Goal: Task Accomplishment & Management: Use online tool/utility

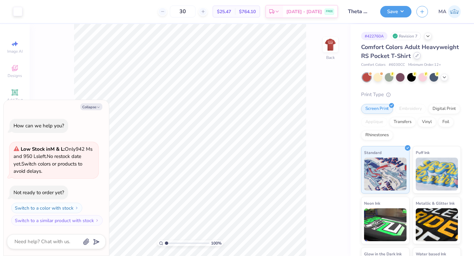
click at [415, 57] on icon at bounding box center [416, 55] width 3 height 3
type textarea "x"
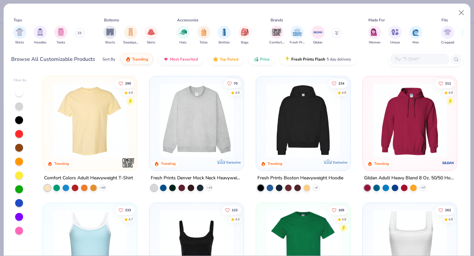
click at [414, 59] on input "text" at bounding box center [419, 59] width 51 height 8
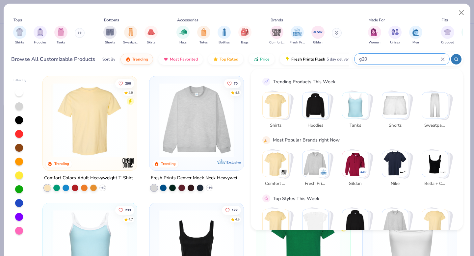
type input "g200"
type textarea "x"
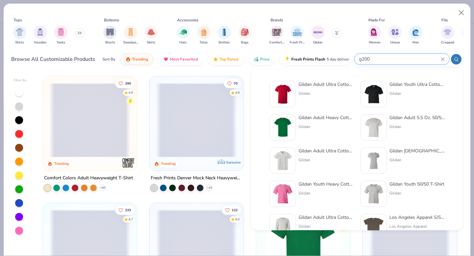
type input "g200"
click at [323, 87] on div "Gildan Adult Ultra Cotton 6 Oz. T-Shirt" at bounding box center [325, 84] width 55 height 7
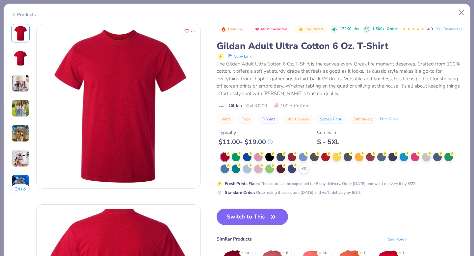
click at [367, 146] on div "Typically $ 11.00 - $ 19.00 Comes In S - 5XL" at bounding box center [339, 135] width 246 height 22
click at [371, 161] on div at bounding box center [370, 156] width 9 height 9
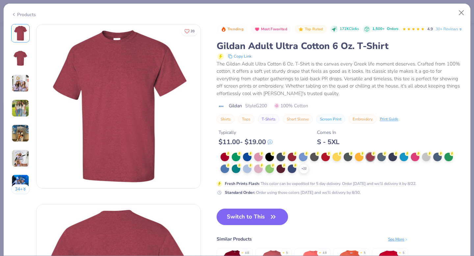
click at [265, 225] on button "Switch to This" at bounding box center [251, 217] width 71 height 16
click at [271, 221] on icon "button" at bounding box center [272, 216] width 9 height 9
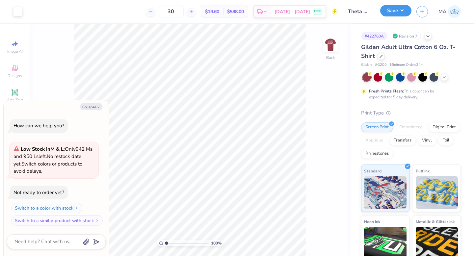
click at [401, 9] on button "Save" at bounding box center [395, 11] width 31 height 12
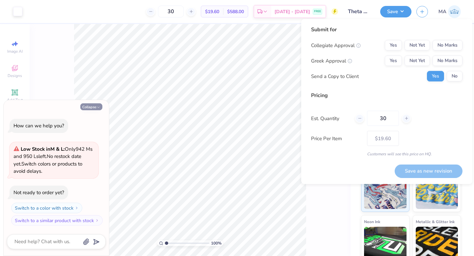
click at [94, 108] on button "Collapse" at bounding box center [91, 106] width 22 height 7
type textarea "x"
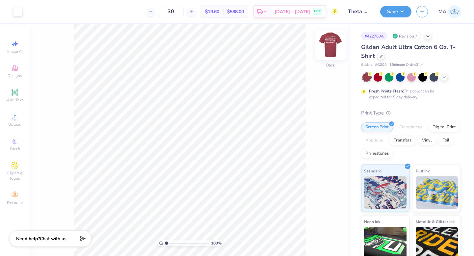
click at [327, 46] on img at bounding box center [330, 45] width 26 height 26
click at [395, 11] on button "Save" at bounding box center [395, 11] width 31 height 12
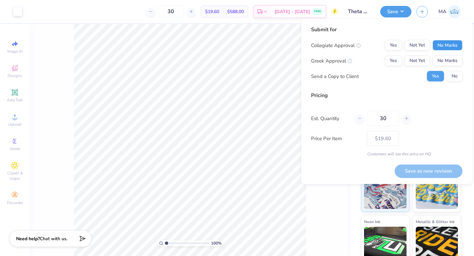
click at [443, 50] on button "No Marks" at bounding box center [447, 45] width 30 height 11
click at [443, 57] on button "No Marks" at bounding box center [447, 61] width 30 height 11
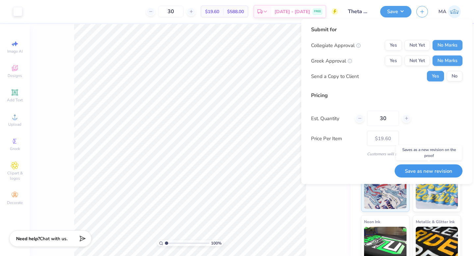
click at [435, 169] on button "Save as new revision" at bounding box center [428, 170] width 68 height 13
type input "$19.60"
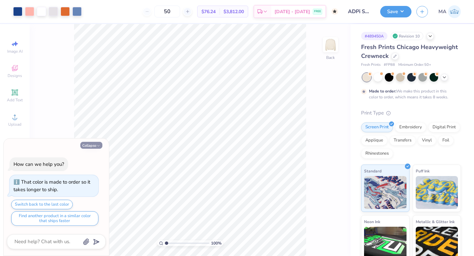
click at [93, 145] on button "Collapse" at bounding box center [91, 145] width 22 height 7
type textarea "x"
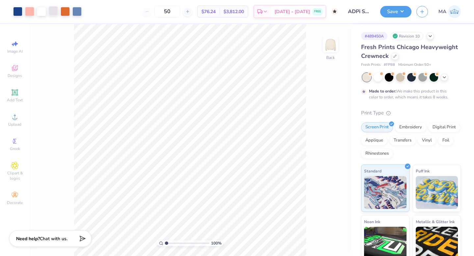
click at [55, 13] on div at bounding box center [53, 10] width 9 height 9
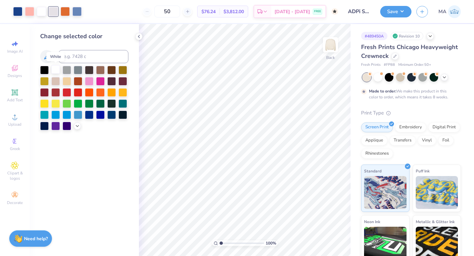
click at [54, 68] on div at bounding box center [55, 69] width 9 height 9
click at [56, 13] on div at bounding box center [53, 10] width 9 height 9
click at [31, 12] on div at bounding box center [29, 10] width 9 height 9
click at [79, 61] on input at bounding box center [94, 56] width 70 height 13
type input "7578"
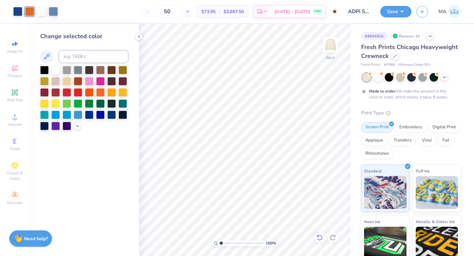
click at [321, 238] on icon at bounding box center [319, 237] width 7 height 7
click at [30, 11] on div at bounding box center [29, 10] width 9 height 9
click at [50, 12] on div at bounding box center [53, 10] width 9 height 9
click at [72, 56] on input at bounding box center [94, 56] width 70 height 13
type input "169"
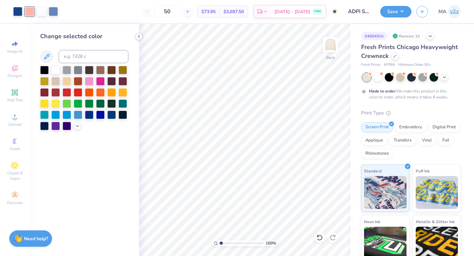
click at [139, 37] on polyline at bounding box center [138, 36] width 1 height 3
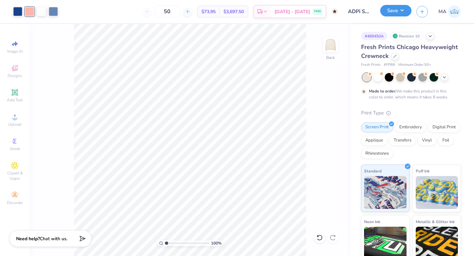
click at [400, 12] on button "Save" at bounding box center [395, 11] width 31 height 12
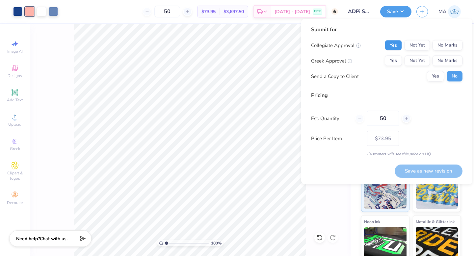
click at [395, 44] on button "Yes" at bounding box center [393, 45] width 17 height 11
click at [444, 46] on button "No Marks" at bounding box center [447, 45] width 30 height 11
click at [421, 60] on button "Not Yet" at bounding box center [416, 61] width 25 height 11
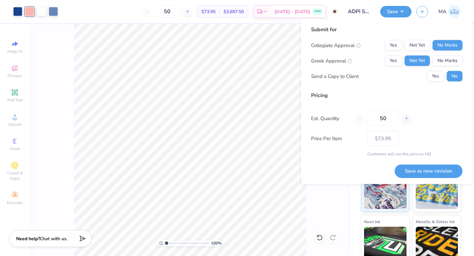
click at [402, 58] on div "Yes Not Yet No Marks" at bounding box center [424, 61] width 78 height 11
click at [397, 58] on button "Yes" at bounding box center [393, 61] width 17 height 11
click at [399, 139] on div "Price Per Item $73.95" at bounding box center [386, 138] width 151 height 15
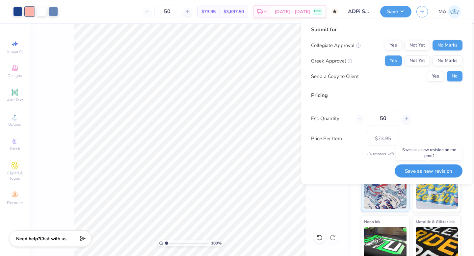
click at [406, 171] on button "Save as new revision" at bounding box center [428, 170] width 68 height 13
type input "$73.95"
